Goal: Find specific page/section: Find specific page/section

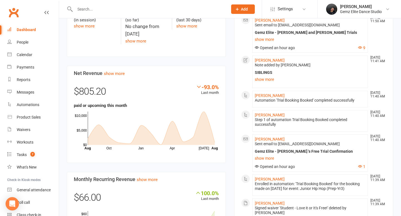
scroll to position [300, 0]
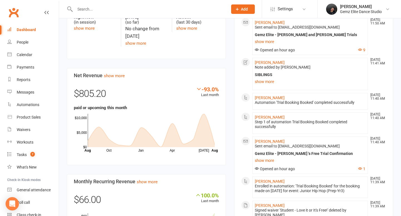
click at [15, 14] on link "Clubworx" at bounding box center [14, 13] width 14 height 14
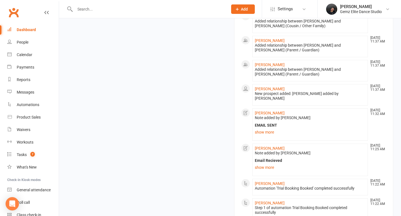
scroll to position [651, 0]
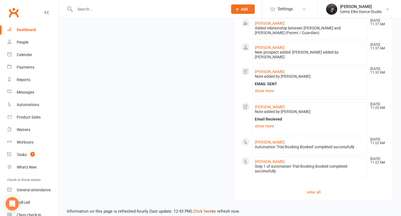
click at [202, 209] on link "Click here" at bounding box center [202, 211] width 19 height 5
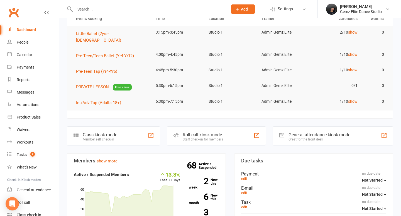
scroll to position [0, 0]
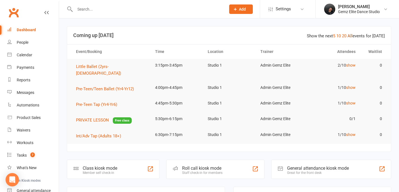
click at [352, 34] on link "All" at bounding box center [349, 35] width 5 height 5
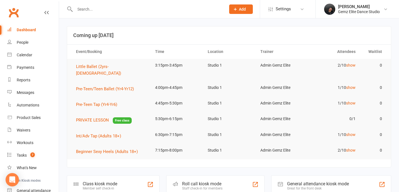
click at [346, 144] on td "2/10 show" at bounding box center [334, 150] width 53 height 13
click at [353, 148] on link "show" at bounding box center [350, 150] width 9 height 4
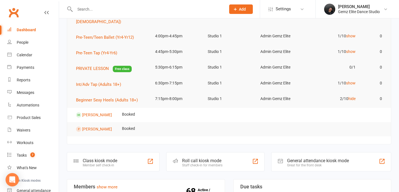
scroll to position [151, 0]
